Goal: Answer question/provide support

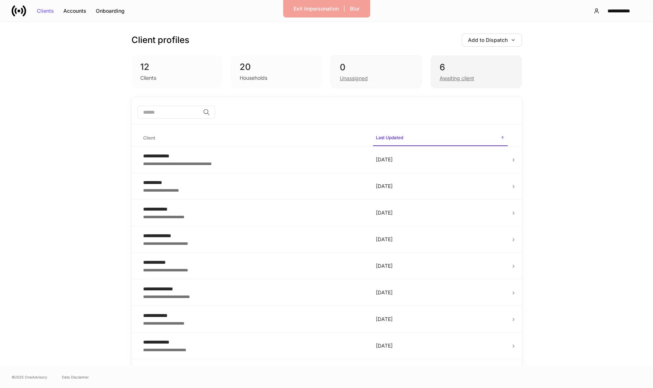
click at [454, 70] on div "6" at bounding box center [476, 68] width 73 height 12
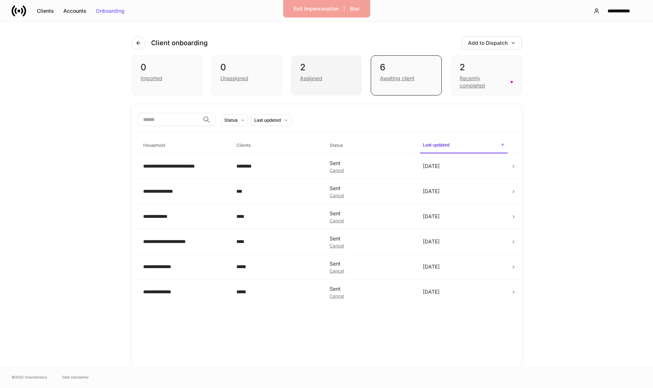
click at [308, 81] on div "Assigned" at bounding box center [311, 78] width 22 height 7
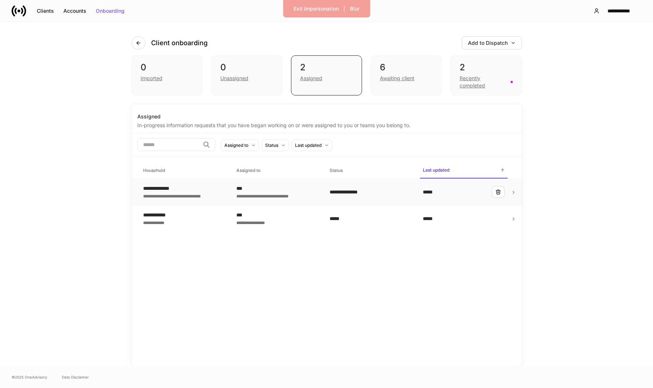
click at [282, 195] on div "**********" at bounding box center [277, 195] width 82 height 7
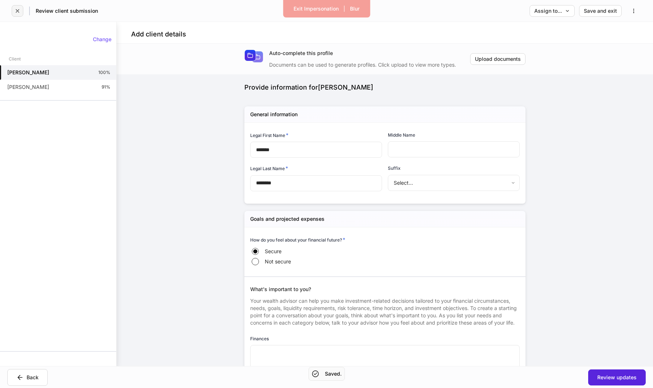
click at [19, 12] on icon "button" at bounding box center [17, 10] width 3 height 3
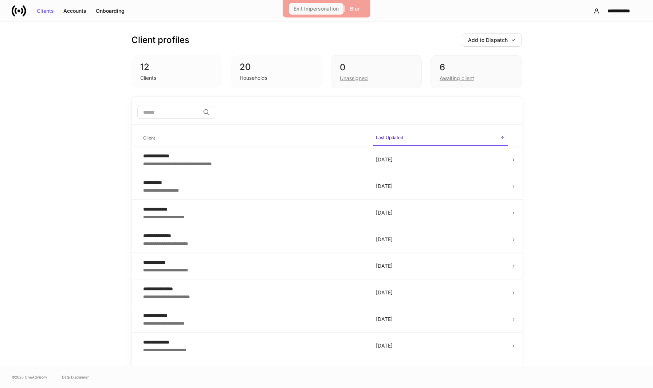
click at [322, 13] on button "Exit Impersonation" at bounding box center [316, 9] width 55 height 12
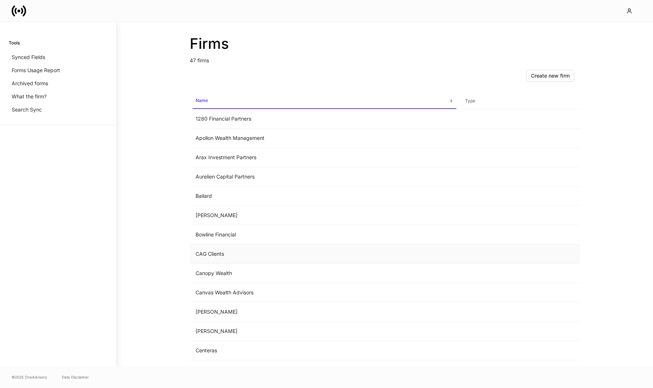
click at [243, 261] on td "CAG Clients" at bounding box center [325, 253] width 270 height 19
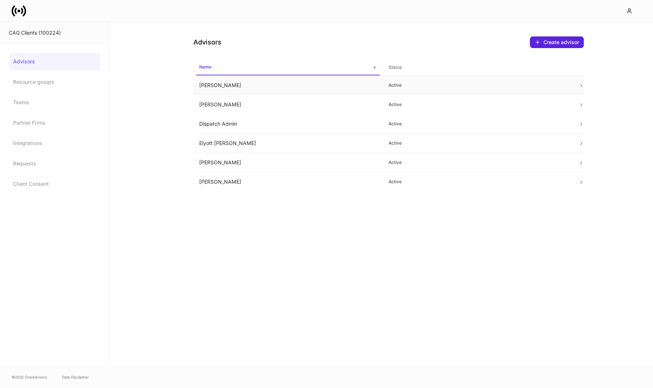
click at [296, 83] on td "Chris Csenge" at bounding box center [288, 85] width 190 height 19
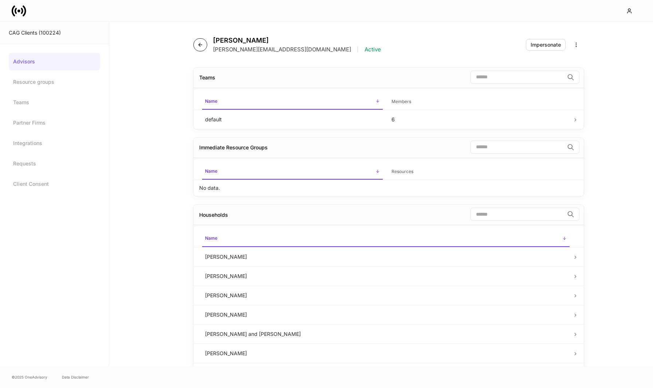
click at [204, 48] on button "button" at bounding box center [200, 44] width 14 height 13
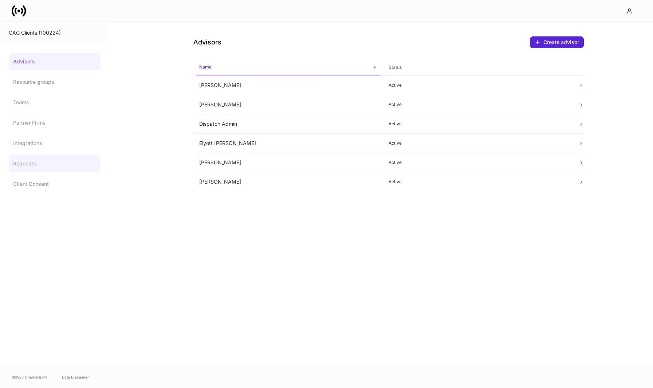
click at [54, 164] on link "Requests" at bounding box center [54, 163] width 91 height 17
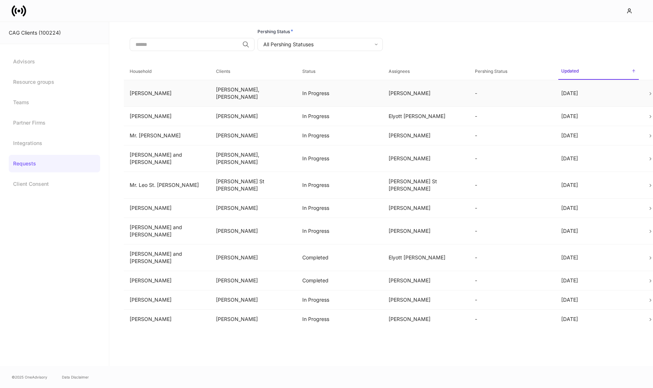
click at [252, 96] on td "Paul Whitehead, Jessica Manzione" at bounding box center [253, 93] width 86 height 27
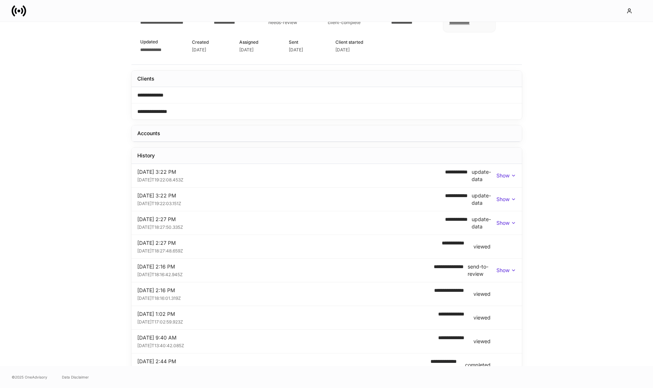
scroll to position [74, 0]
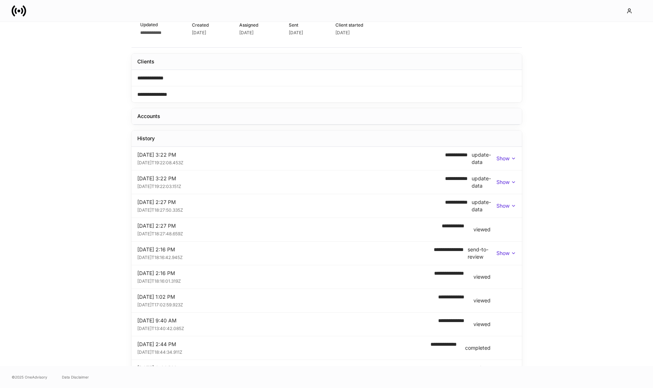
click at [504, 254] on p "Show" at bounding box center [503, 253] width 13 height 7
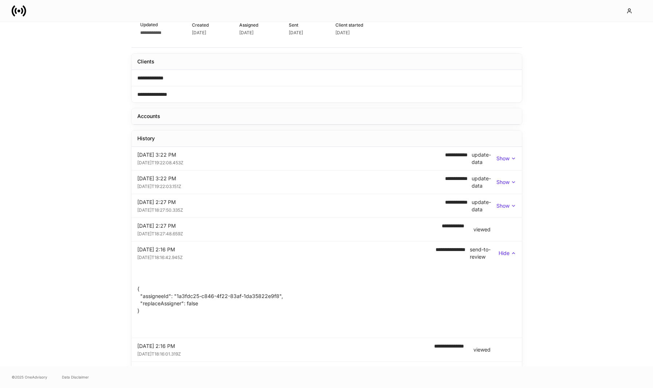
click at [504, 254] on p "Hide" at bounding box center [504, 253] width 11 height 7
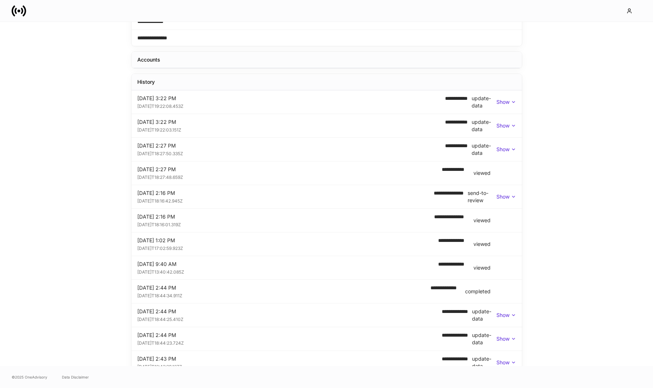
scroll to position [76, 0]
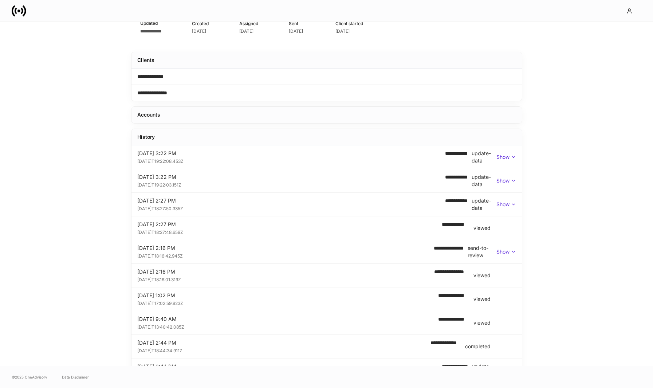
click at [512, 204] on icon at bounding box center [513, 204] width 3 height 1
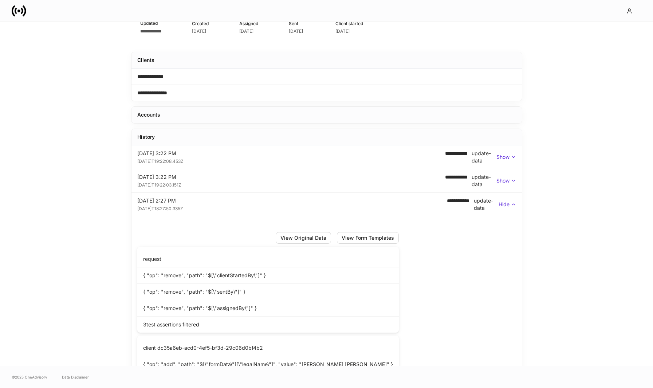
click at [513, 204] on icon at bounding box center [513, 204] width 3 height 1
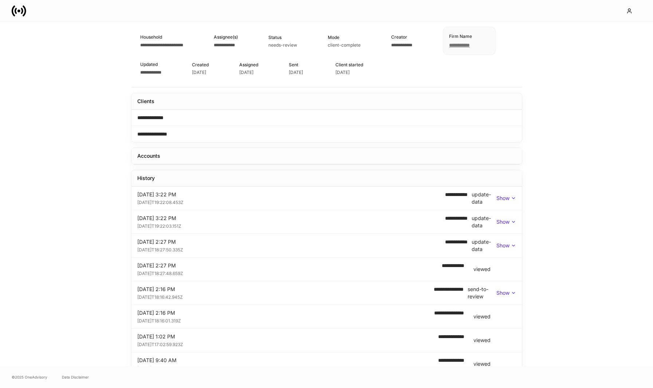
scroll to position [136, 0]
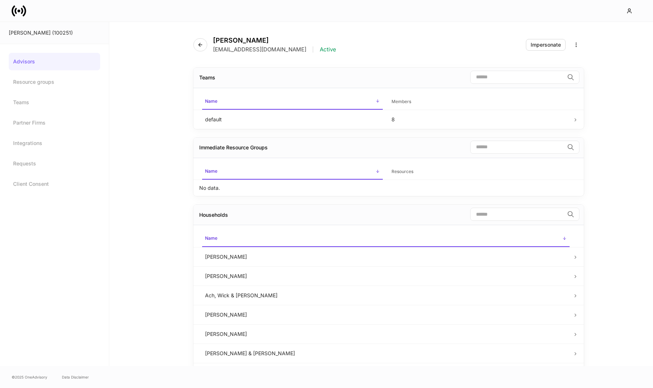
click at [261, 1] on div at bounding box center [326, 10] width 653 height 21
click at [203, 47] on icon "button" at bounding box center [200, 45] width 6 height 6
